Goal: Task Accomplishment & Management: Manage account settings

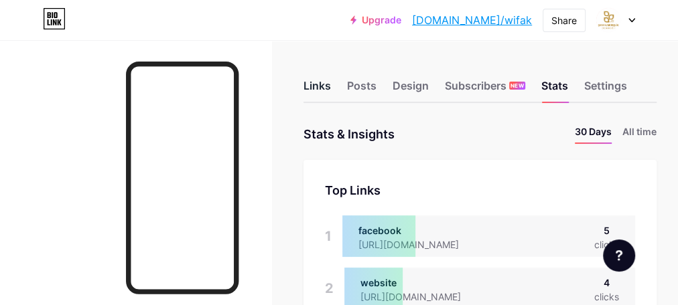
click at [324, 89] on div "Links" at bounding box center [316, 90] width 27 height 24
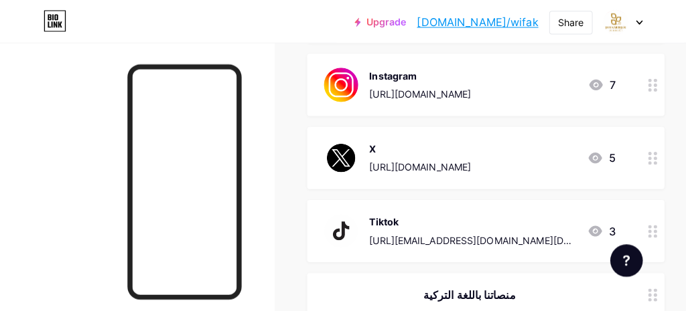
scroll to position [536, 0]
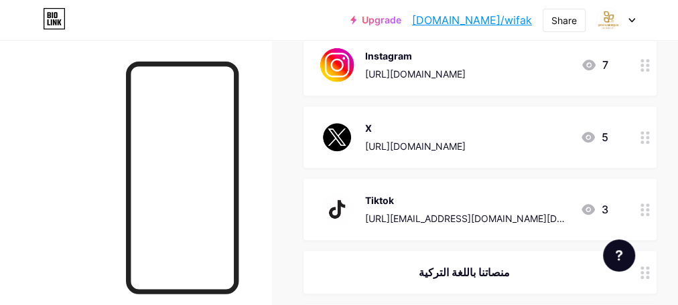
click at [465, 72] on div "[URL][DOMAIN_NAME]" at bounding box center [415, 74] width 100 height 14
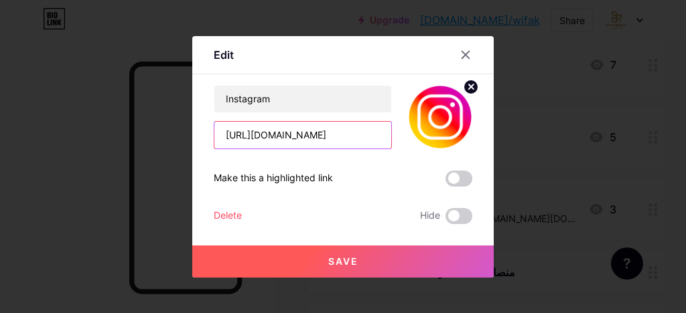
scroll to position [0, 25]
drag, startPoint x: 378, startPoint y: 137, endPoint x: 292, endPoint y: 140, distance: 86.4
click at [292, 140] on input "[URL][DOMAIN_NAME]" at bounding box center [302, 135] width 177 height 27
click at [222, 137] on input "[URL][DOMAIN_NAME]" at bounding box center [302, 135] width 177 height 27
paste input "k_ar"
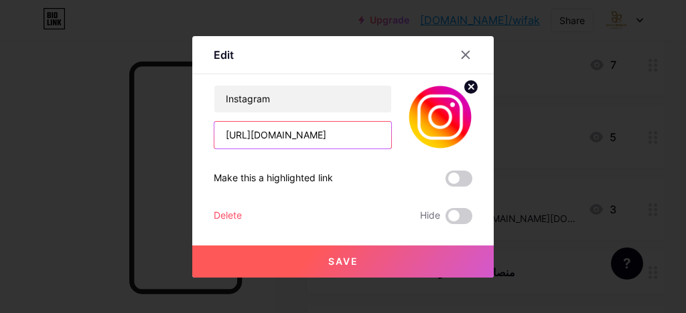
scroll to position [0, 7]
type input "https://www.instagram.com/wifak_ar"
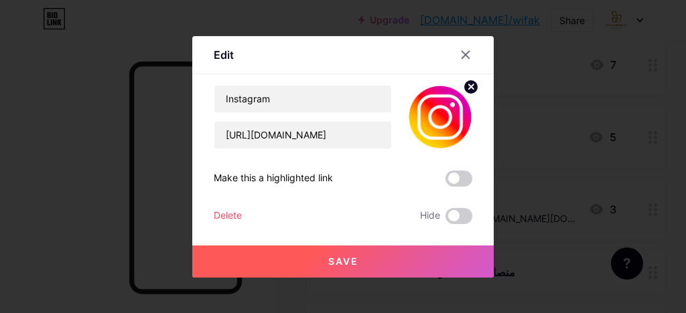
click at [319, 260] on button "Save" at bounding box center [342, 262] width 301 height 32
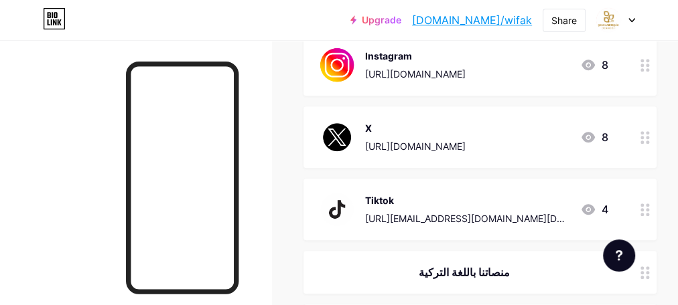
click at [422, 147] on div "[URL][DOMAIN_NAME]" at bounding box center [415, 146] width 100 height 14
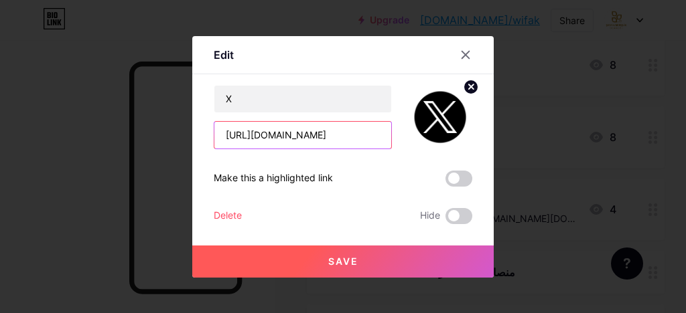
drag, startPoint x: 334, startPoint y: 133, endPoint x: 192, endPoint y: 149, distance: 143.5
click at [192, 149] on div "Edit Content YouTube Play YouTube video without leaving your page. ADD Vimeo Pl…" at bounding box center [342, 157] width 301 height 242
paste input "wifak_ar"
type input "https://x.com/wifak_ar"
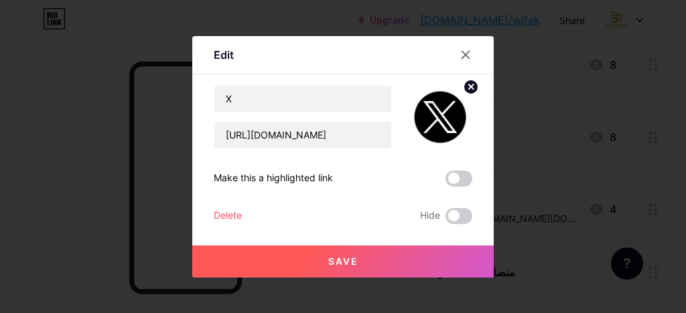
click at [333, 260] on span "Save" at bounding box center [343, 261] width 30 height 11
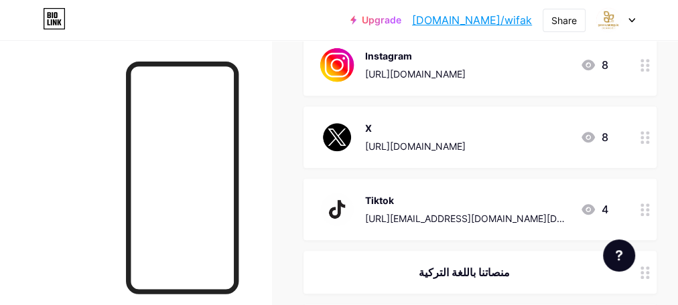
click at [370, 208] on div "Tiktok https://www.tiktok.com/@wifak.org" at bounding box center [467, 209] width 204 height 35
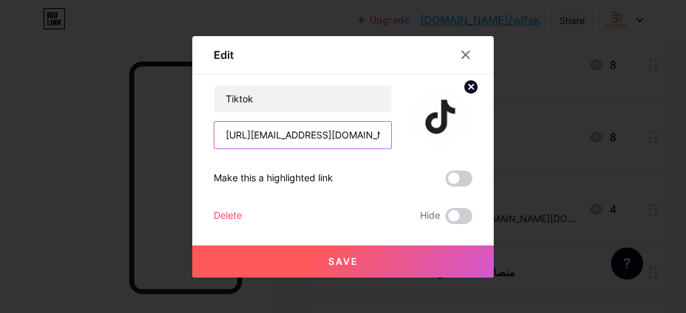
drag, startPoint x: 372, startPoint y: 137, endPoint x: 195, endPoint y: 140, distance: 177.5
click at [196, 140] on div "Edit Content YouTube Play YouTube video without leaving your page. ADD Vimeo Pl…" at bounding box center [342, 157] width 301 height 242
paste input "_ar"
type input "https://www.tiktok.com/@wifak_ar"
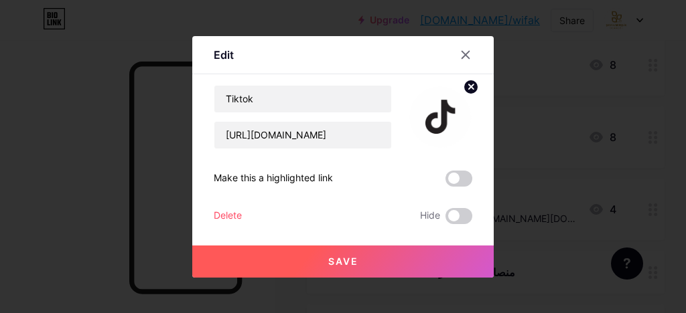
click at [321, 261] on button "Save" at bounding box center [342, 262] width 301 height 32
